Goal: Information Seeking & Learning: Learn about a topic

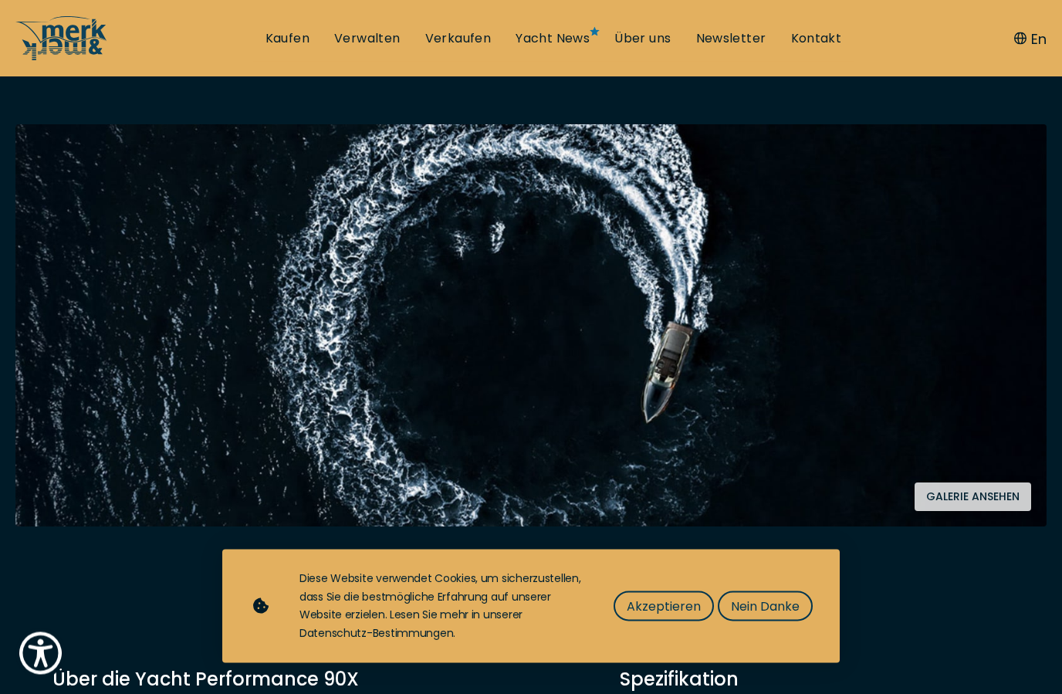
click at [662, 616] on span "Akzeptieren" at bounding box center [664, 606] width 74 height 19
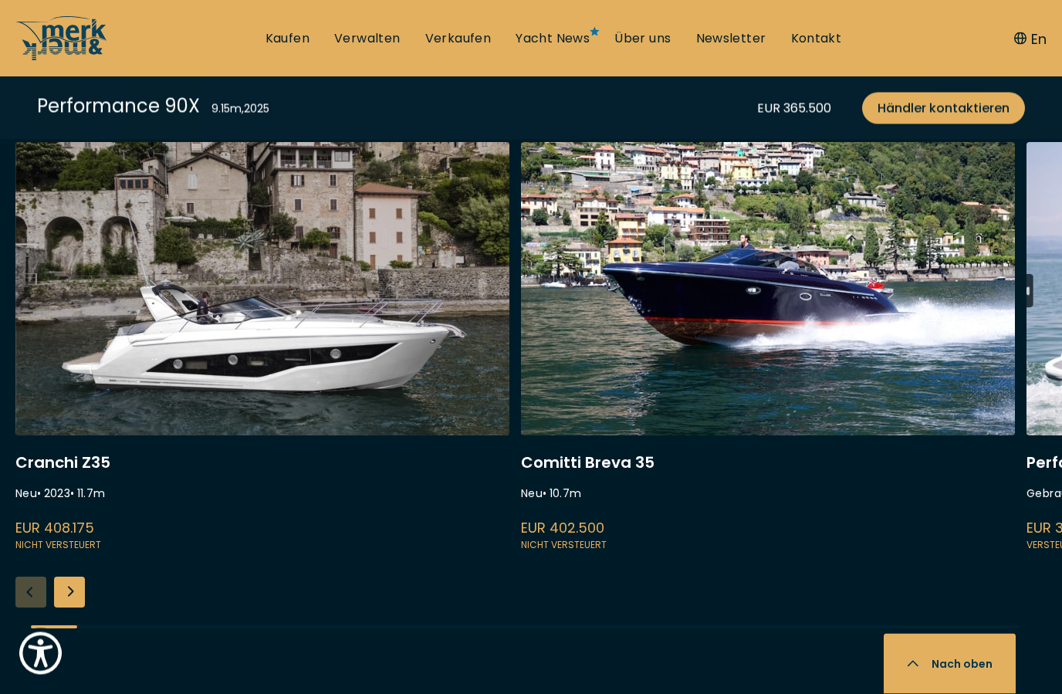
scroll to position [4014, 0]
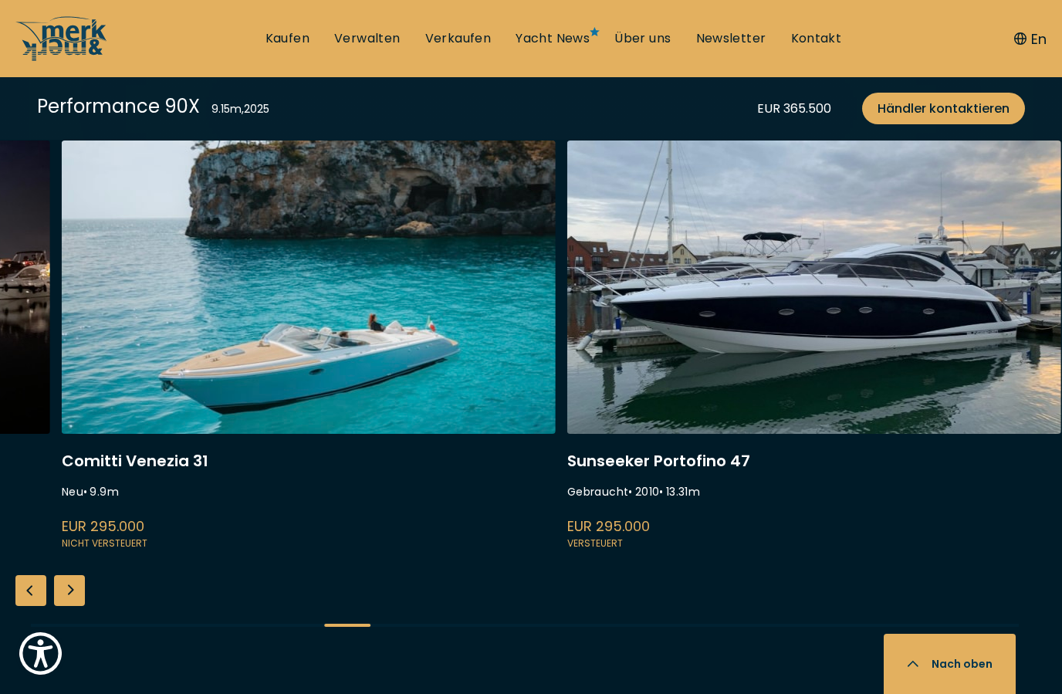
click at [967, 367] on link at bounding box center [814, 346] width 494 height 411
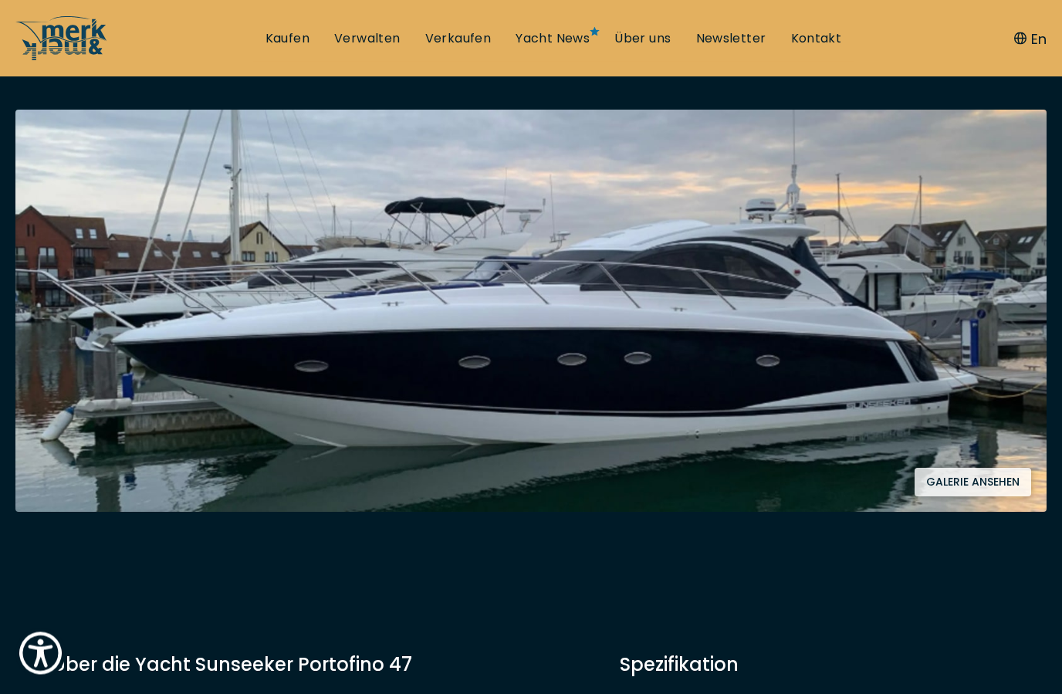
scroll to position [259, 0]
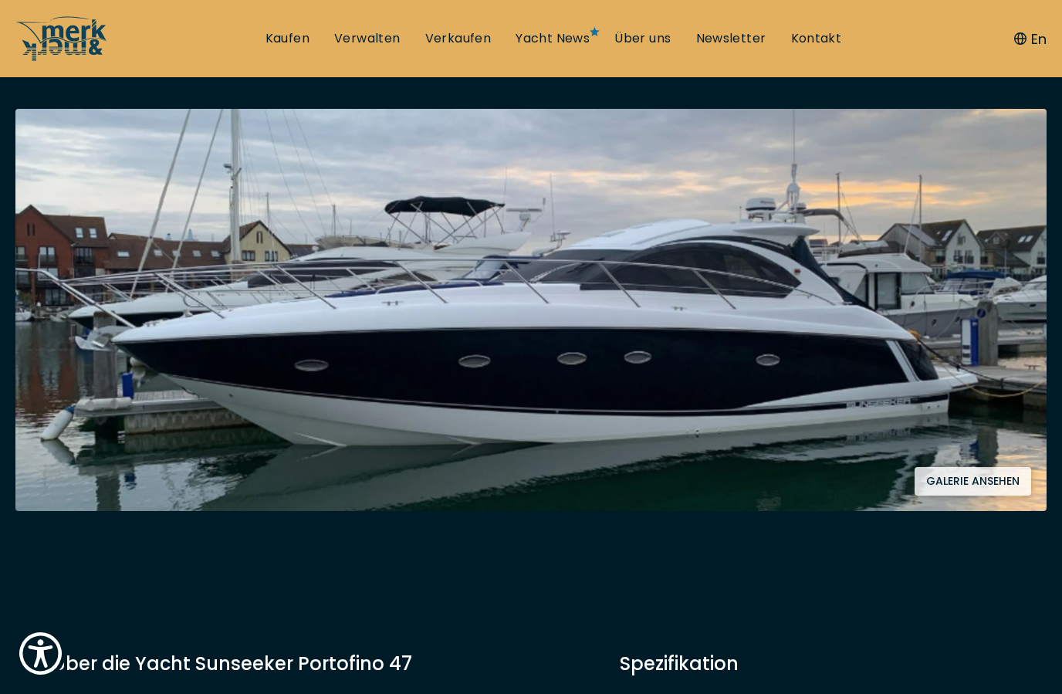
click at [975, 484] on button "Galerie ansehen" at bounding box center [973, 481] width 117 height 29
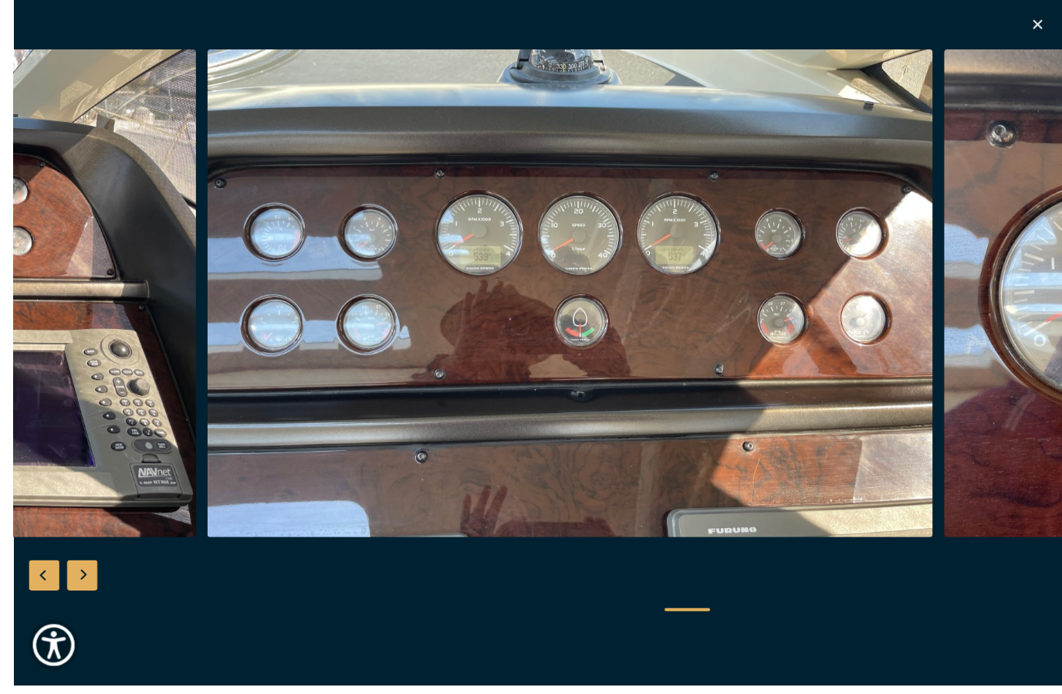
scroll to position [260, 0]
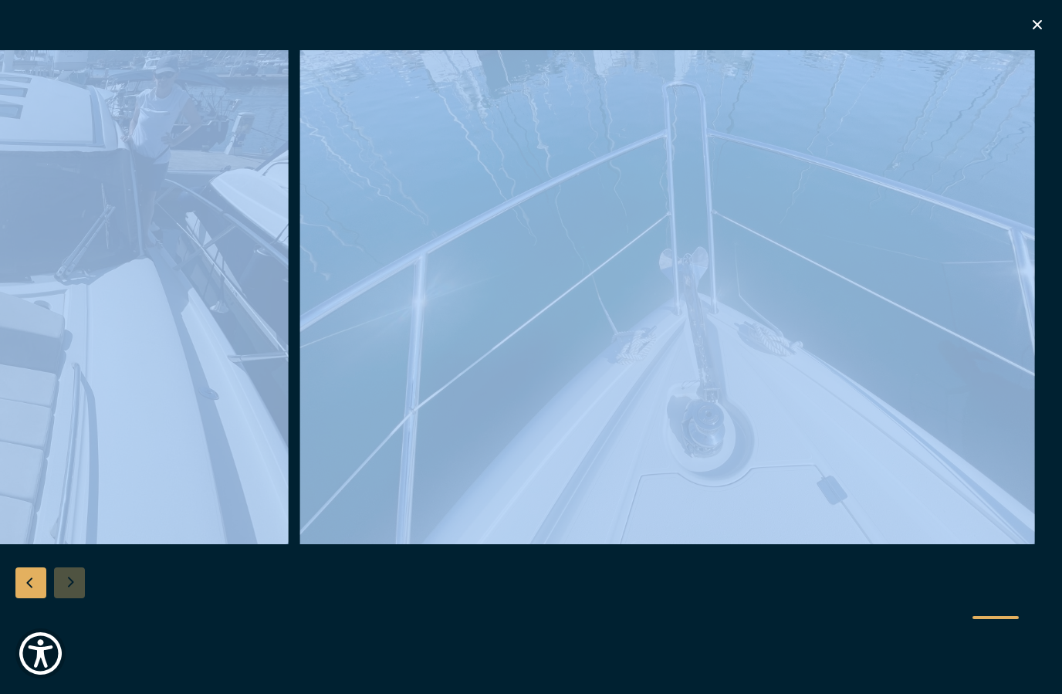
click at [1045, 20] on icon "button" at bounding box center [1037, 24] width 19 height 19
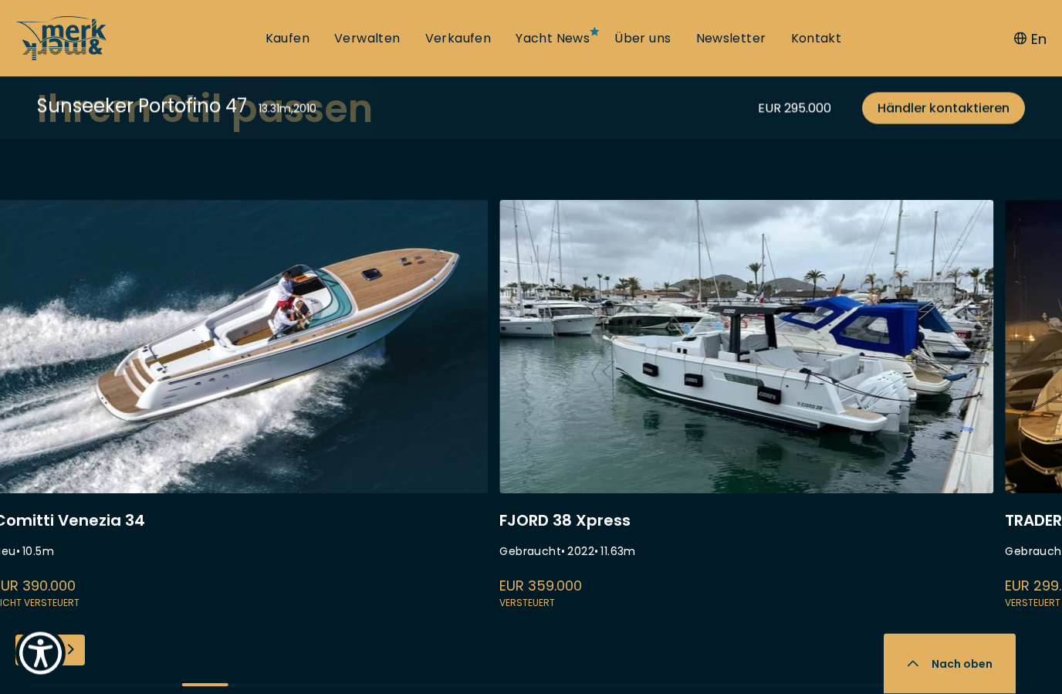
scroll to position [3696, 0]
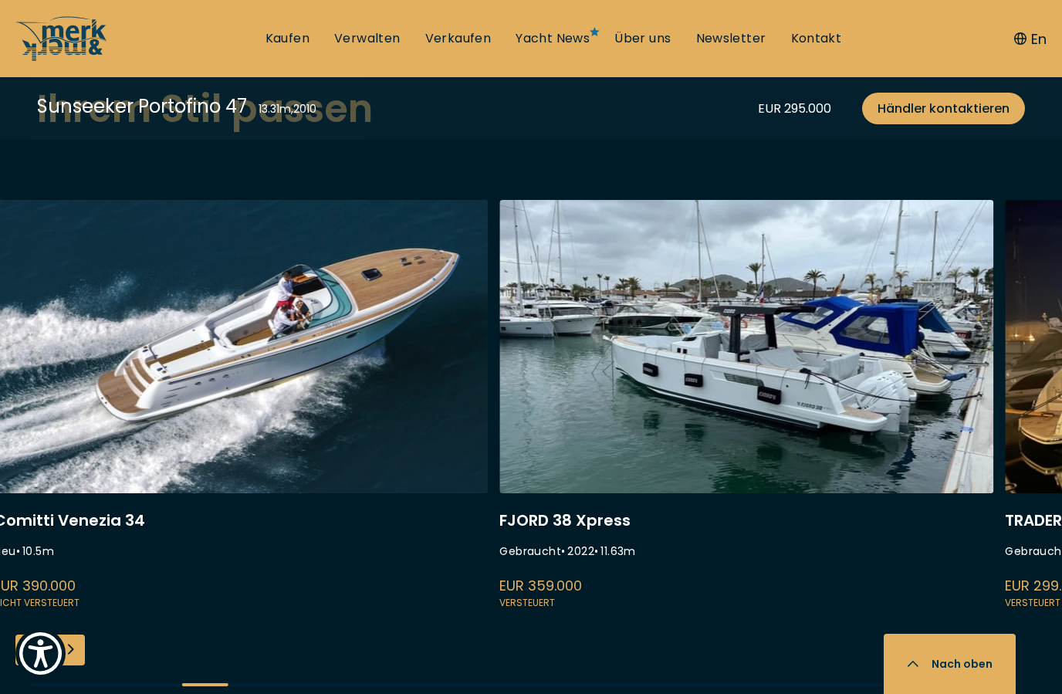
click at [137, 399] on link at bounding box center [241, 405] width 494 height 411
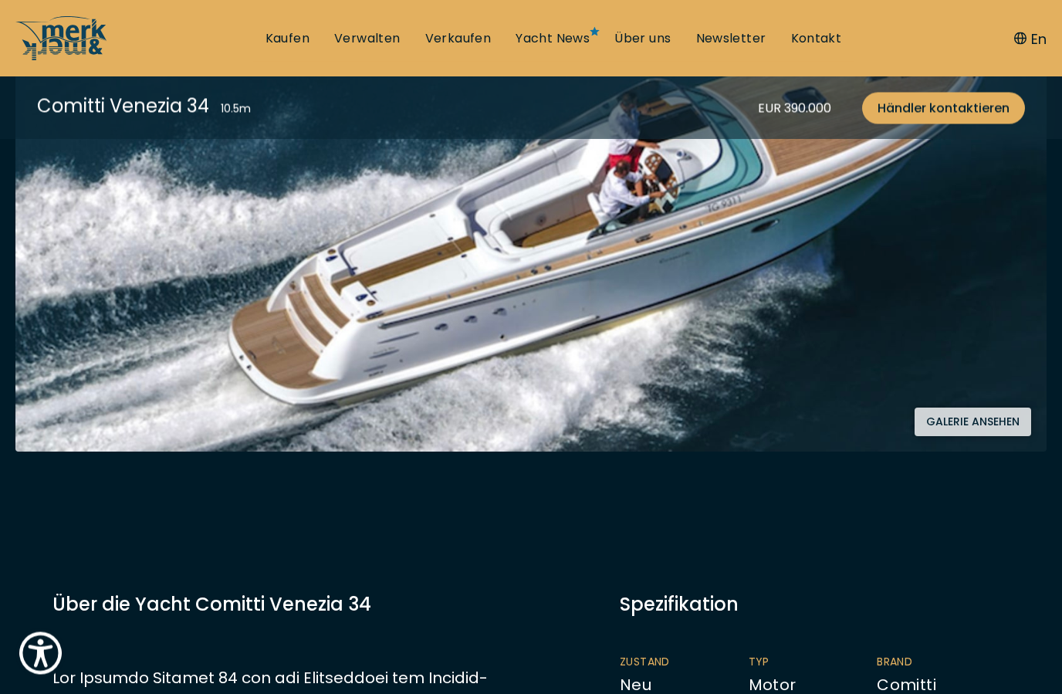
scroll to position [398, 0]
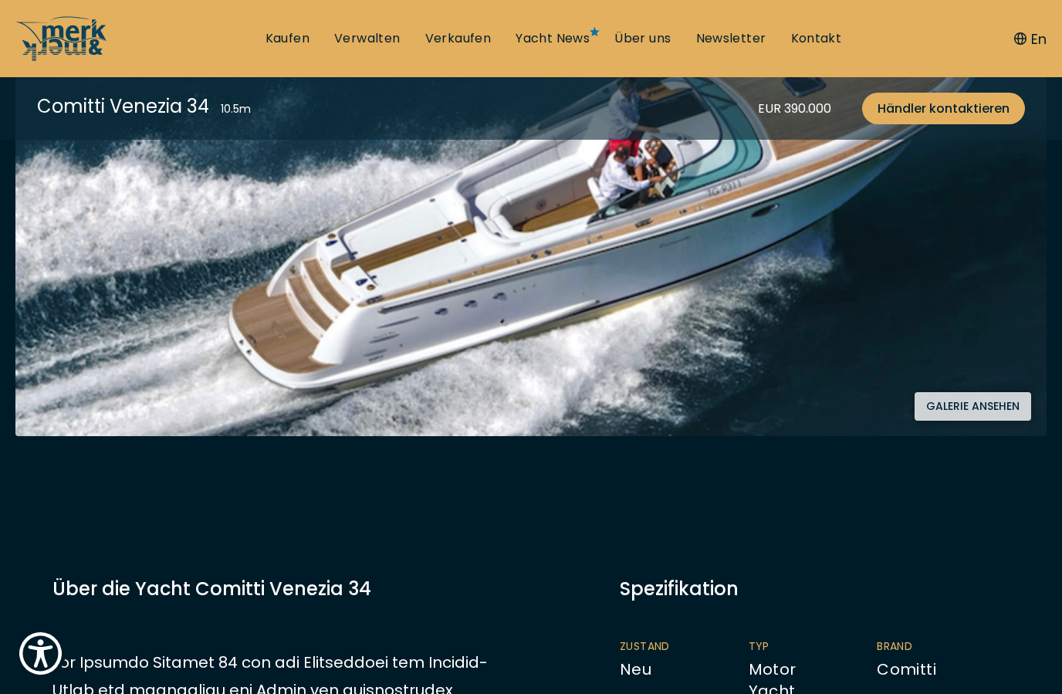
click at [973, 420] on button "Galerie ansehen" at bounding box center [973, 406] width 117 height 29
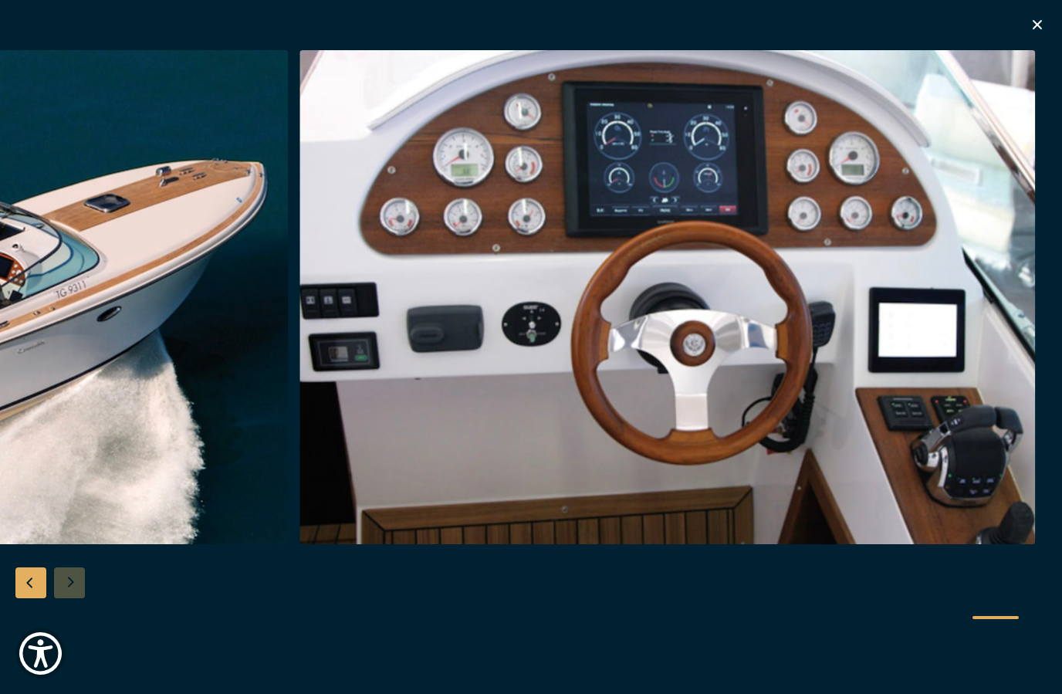
scroll to position [933, 0]
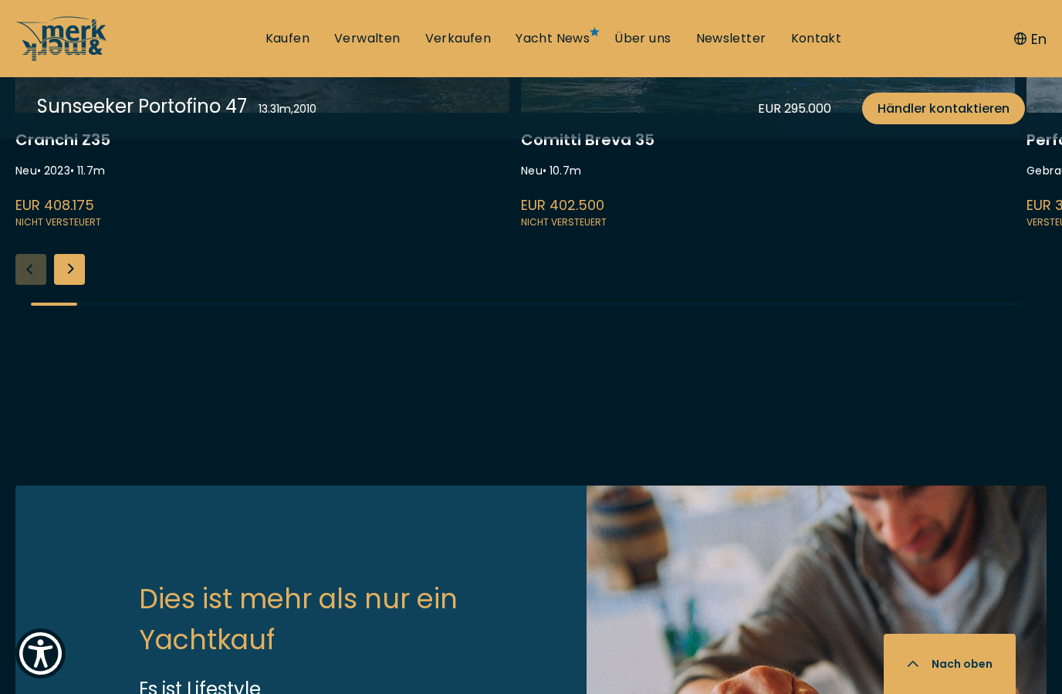
scroll to position [4076, 0]
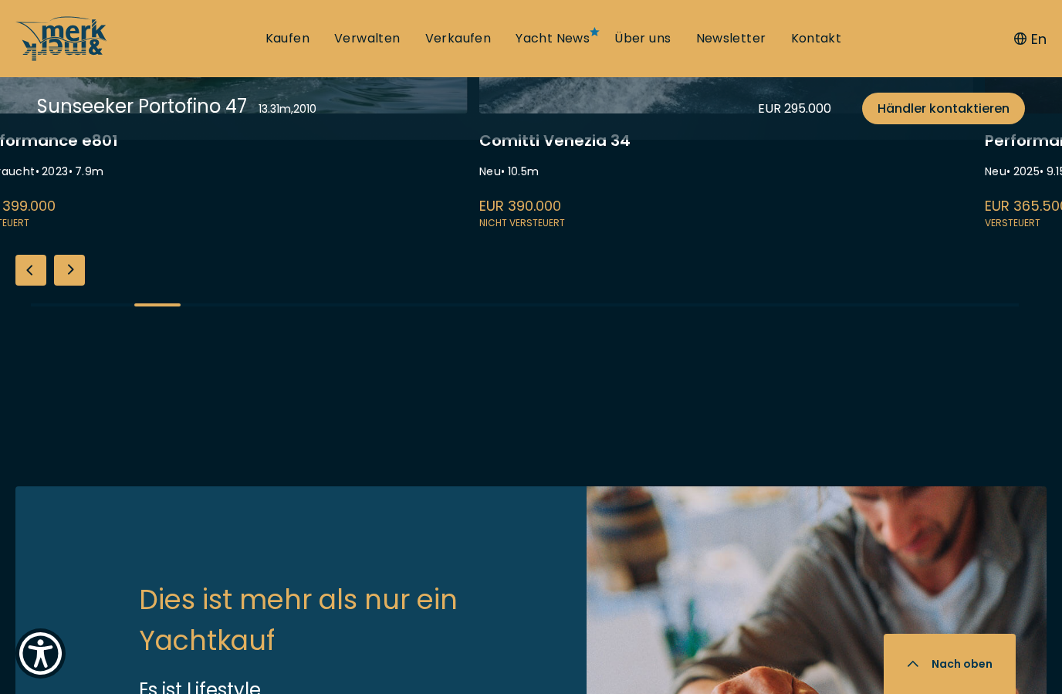
click at [80, 283] on div "Next slide" at bounding box center [69, 270] width 31 height 31
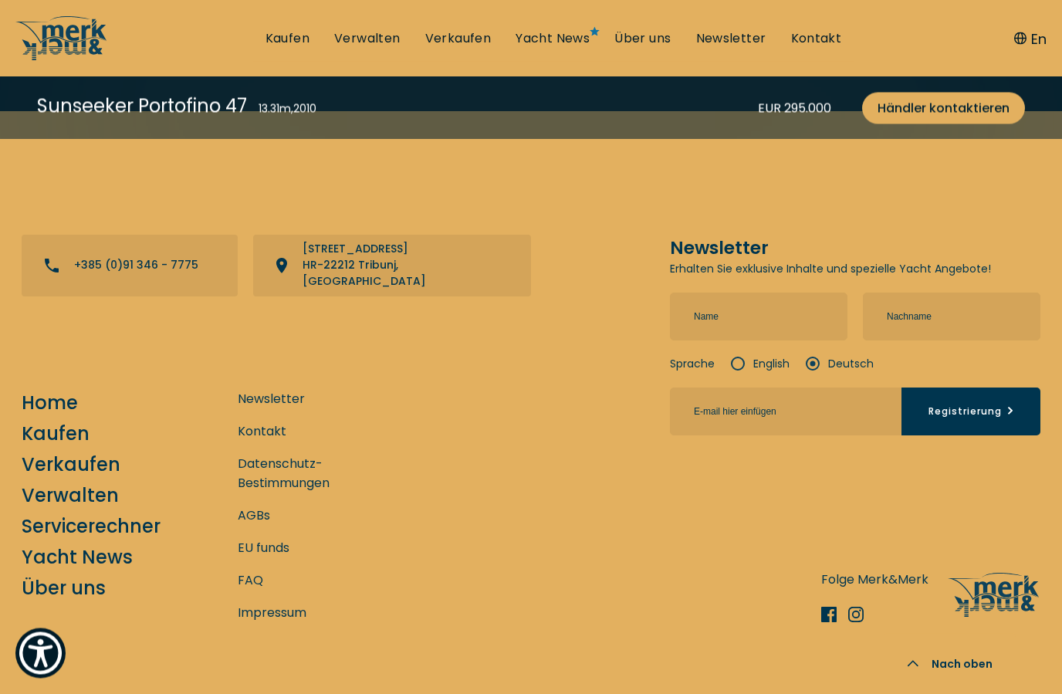
scroll to position [5196, 0]
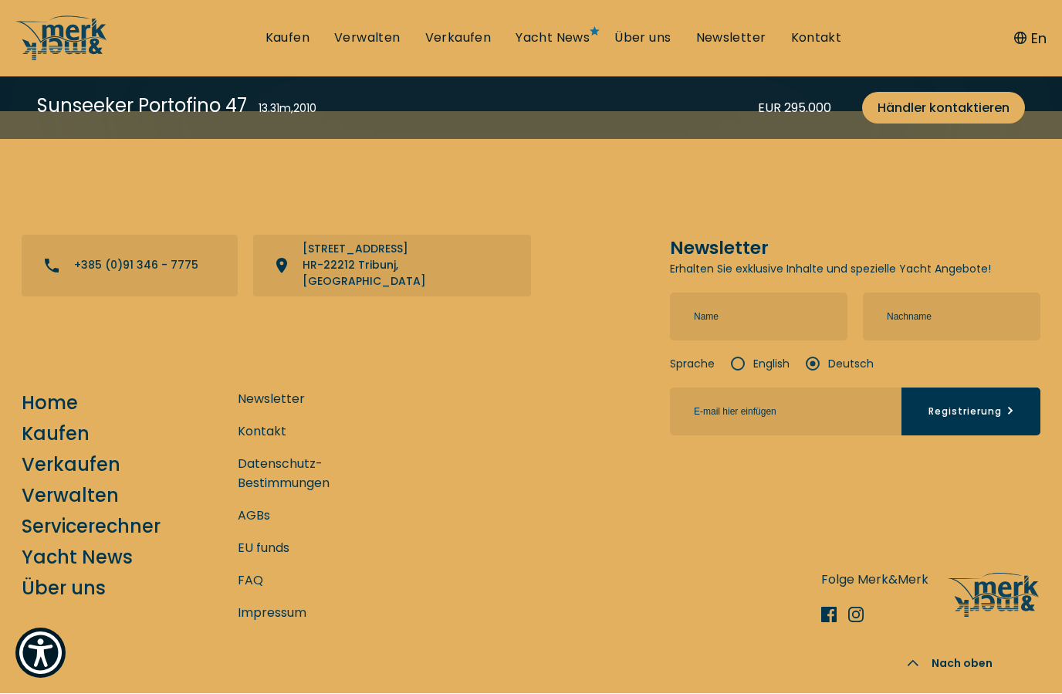
click at [59, 448] on link "Kaufen" at bounding box center [56, 434] width 68 height 27
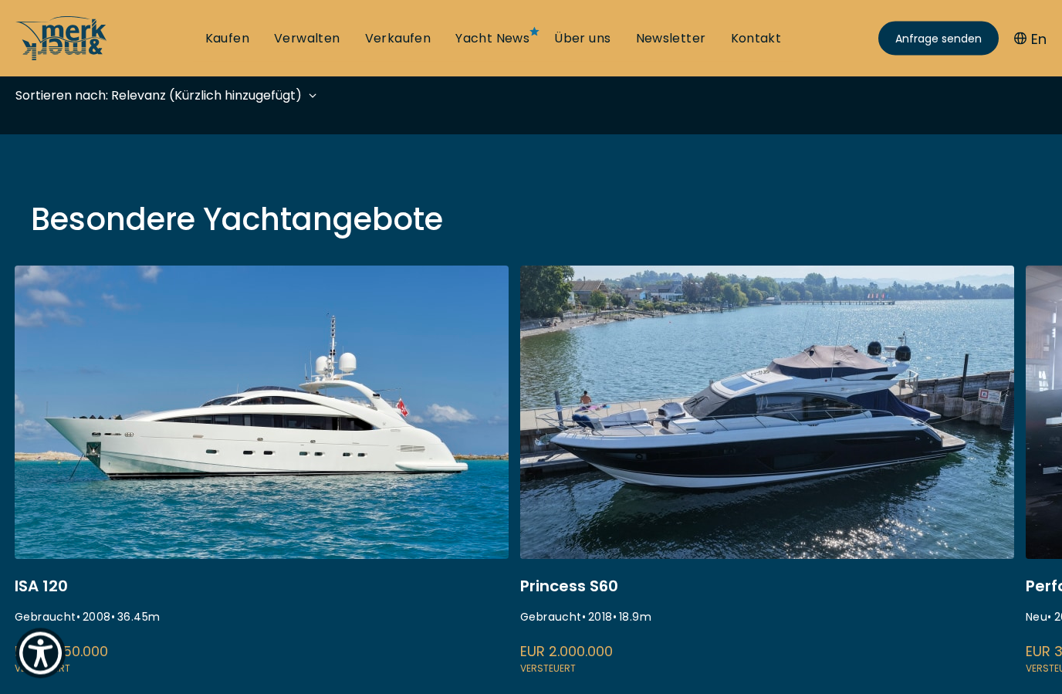
scroll to position [436, 0]
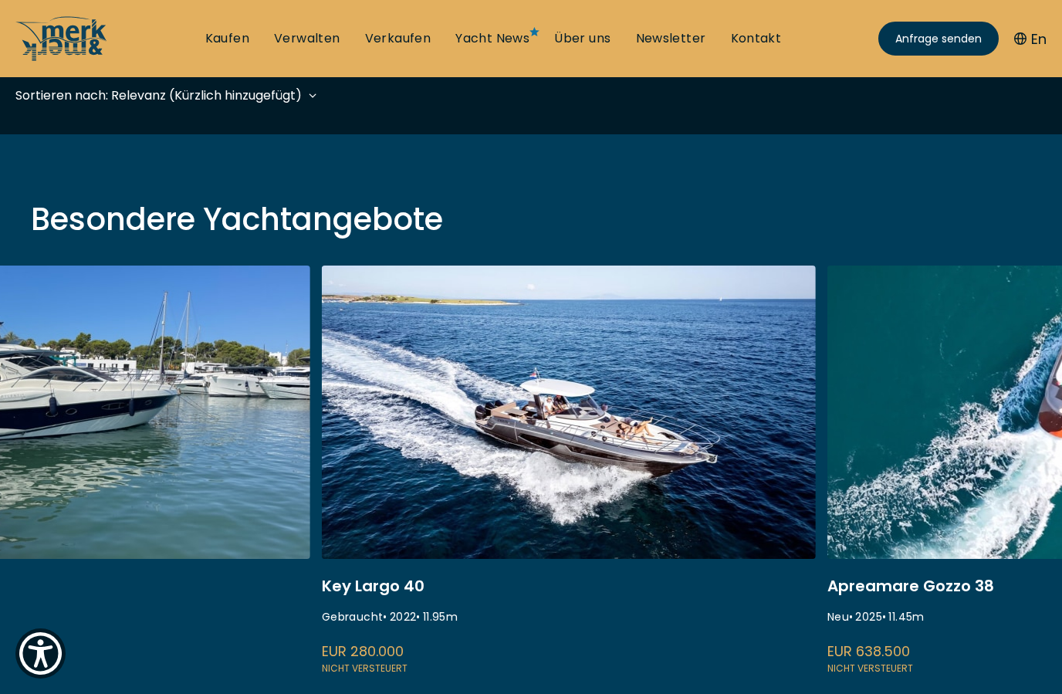
click at [233, 479] on link at bounding box center [63, 471] width 494 height 411
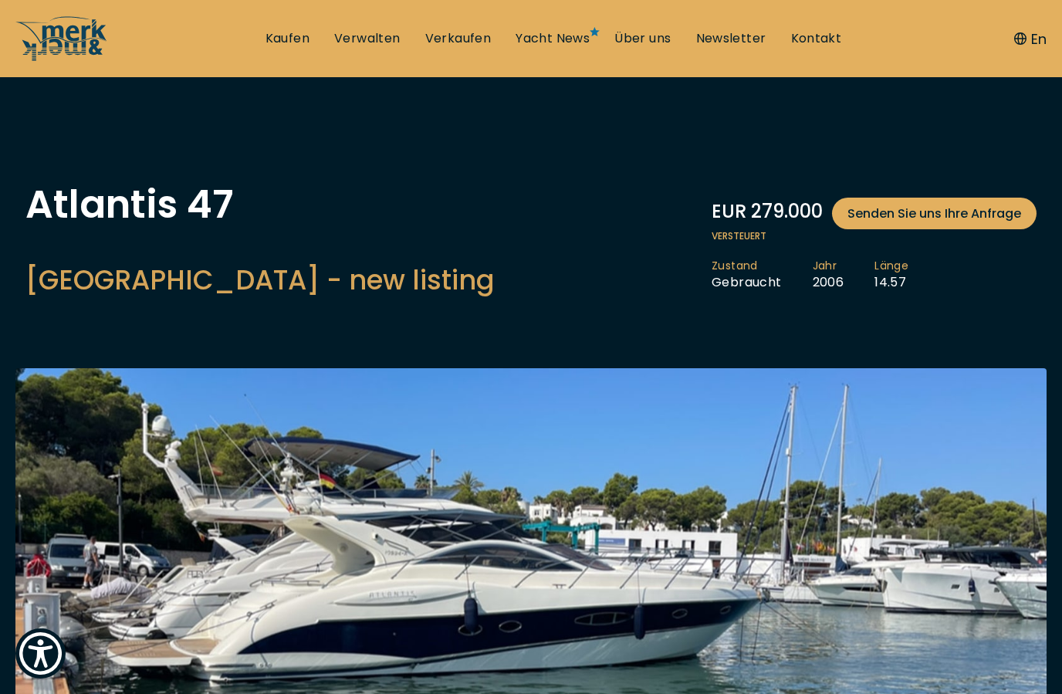
scroll to position [69, 0]
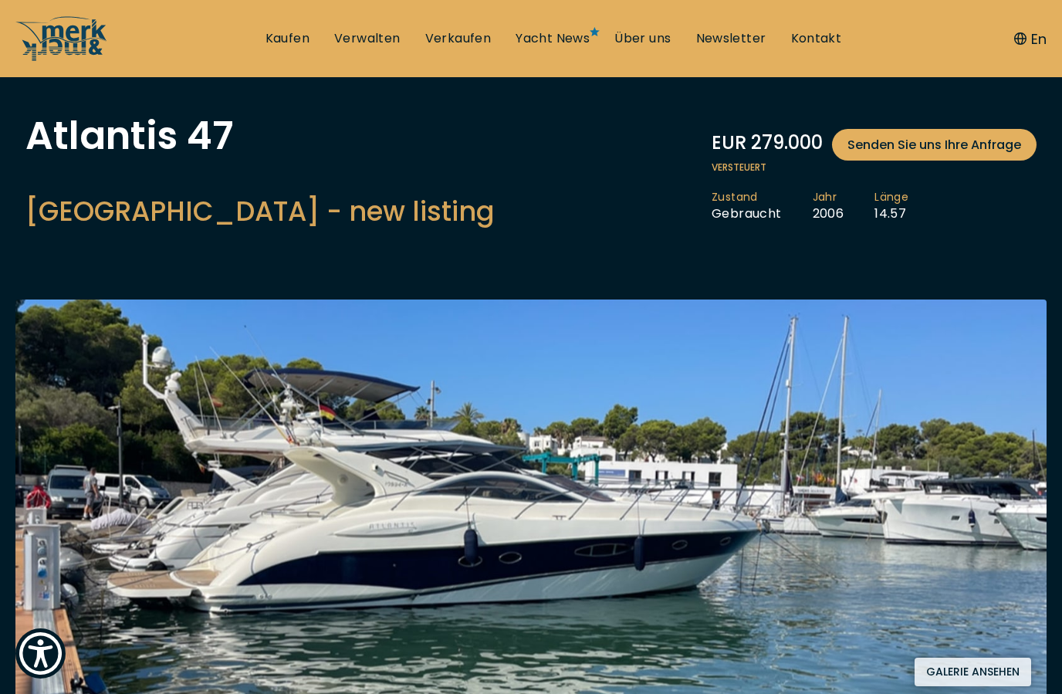
click at [983, 658] on button "Galerie ansehen" at bounding box center [973, 672] width 117 height 29
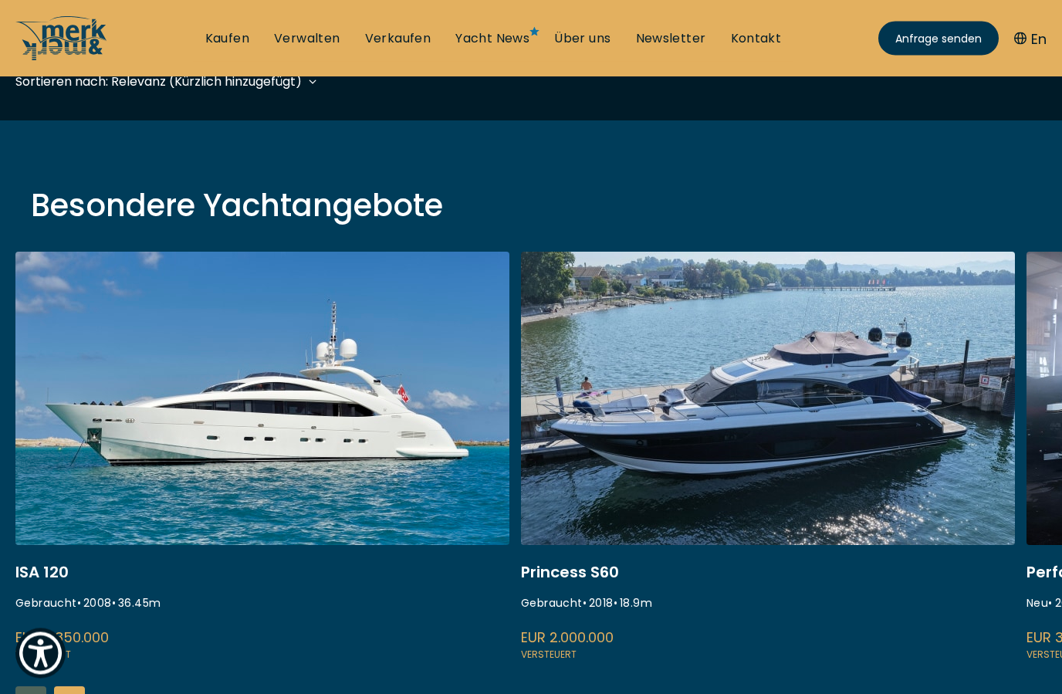
scroll to position [451, 0]
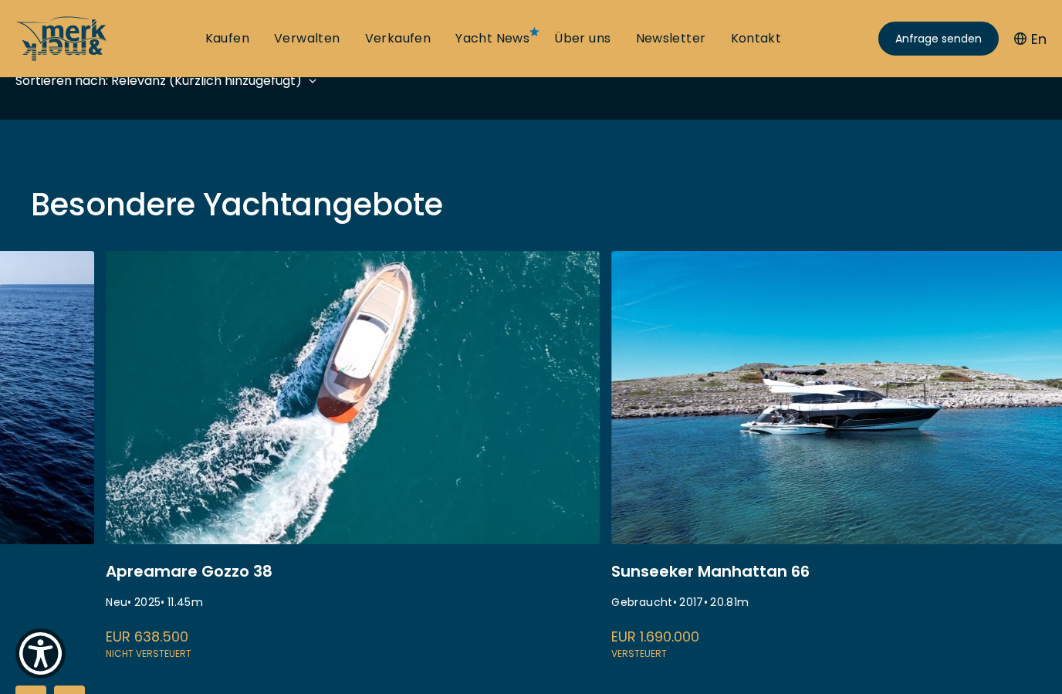
click at [902, 411] on link at bounding box center [858, 456] width 494 height 411
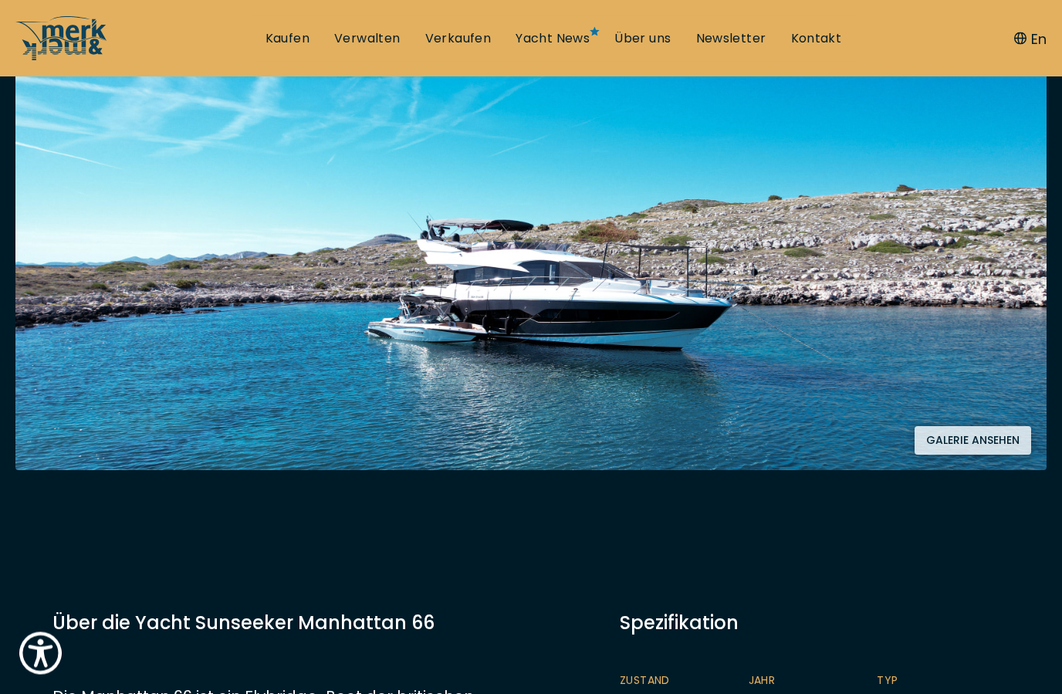
scroll to position [303, 0]
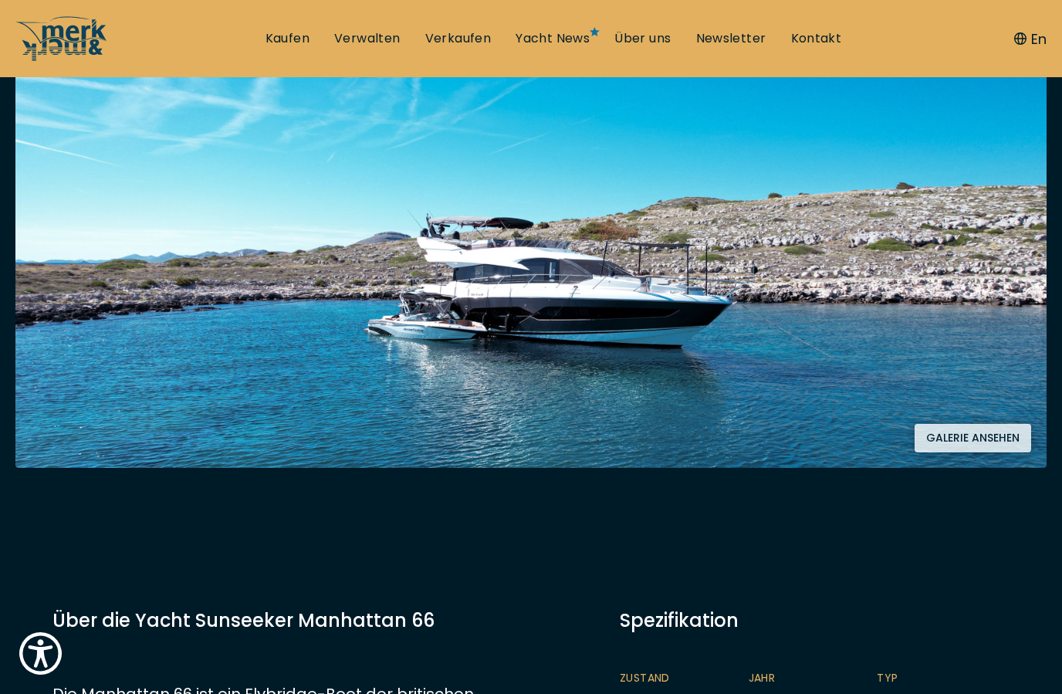
click at [973, 440] on button "Galerie ansehen" at bounding box center [973, 438] width 117 height 29
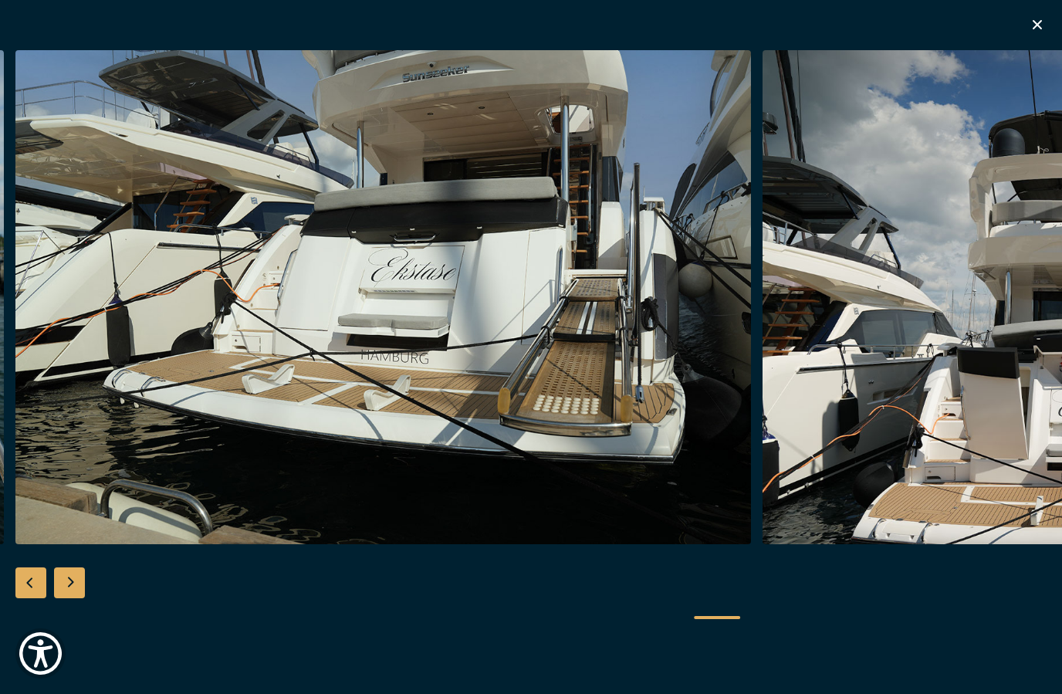
scroll to position [371, 0]
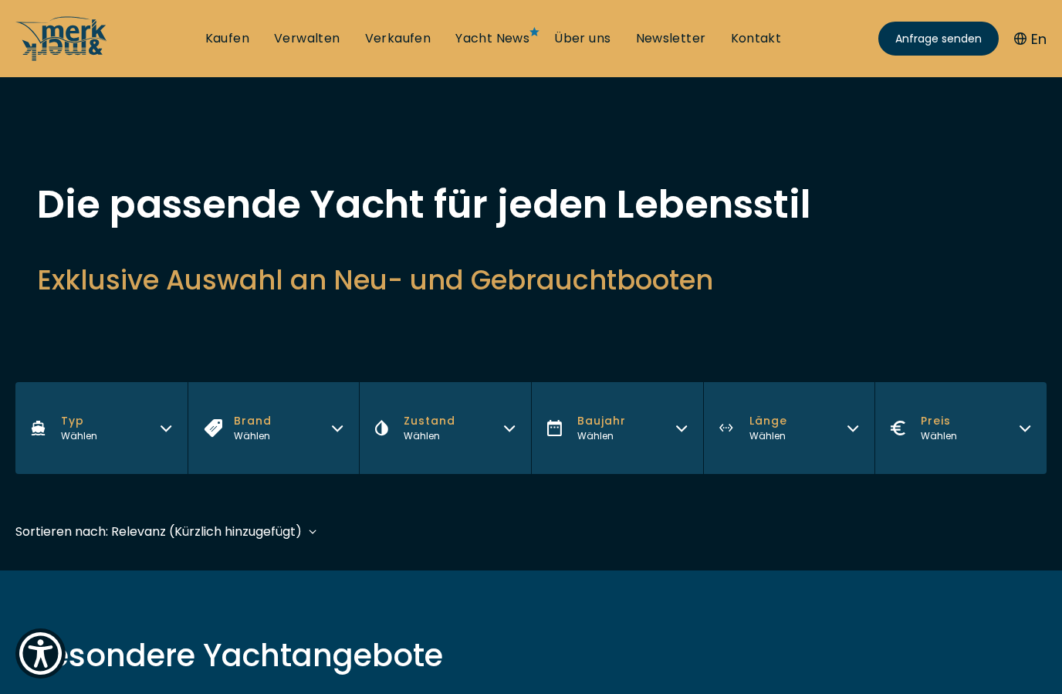
click at [1061, 231] on div "Die passende Yacht für jeden Lebensstil Exklusive Auswahl an Neu- und Gebraucht…" at bounding box center [531, 261] width 1062 height 152
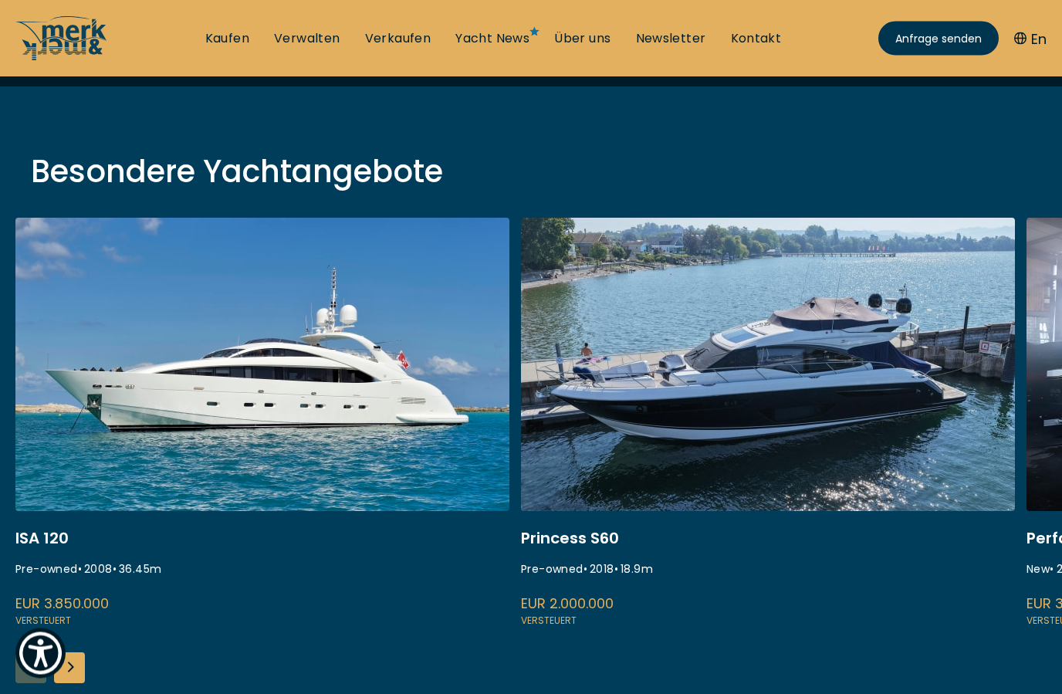
scroll to position [484, 0]
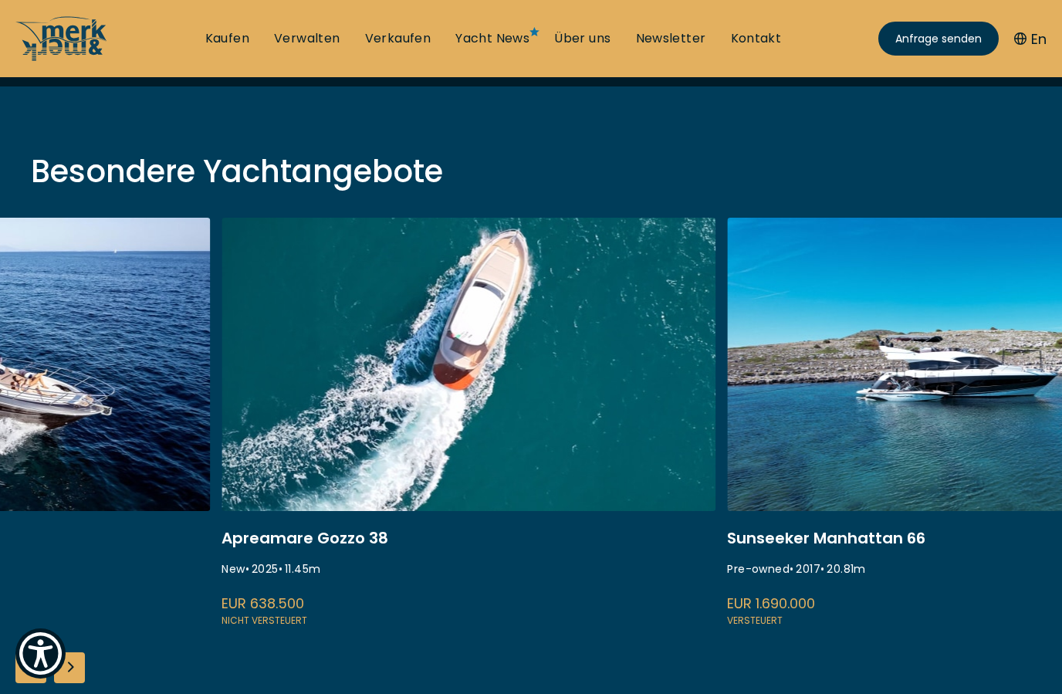
click at [86, 3] on nav "Kaufen Verwalten Verkaufen Yacht News Über uns Newsletter Kontakt Senden Sie un…" at bounding box center [531, 38] width 1062 height 77
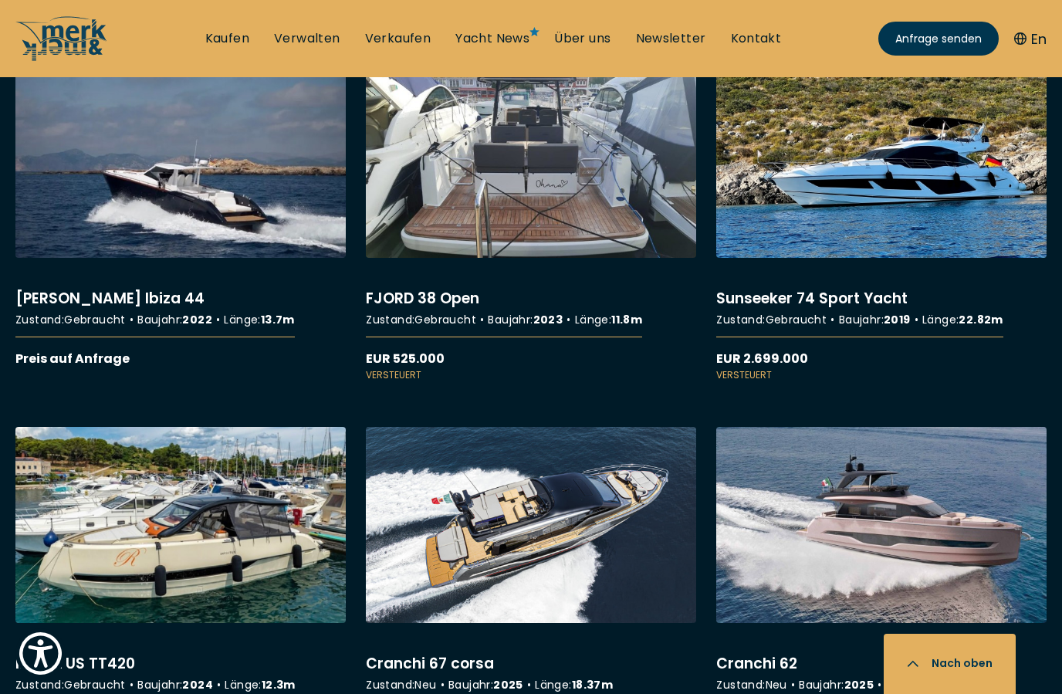
scroll to position [5264, 0]
